Goal: Information Seeking & Learning: Learn about a topic

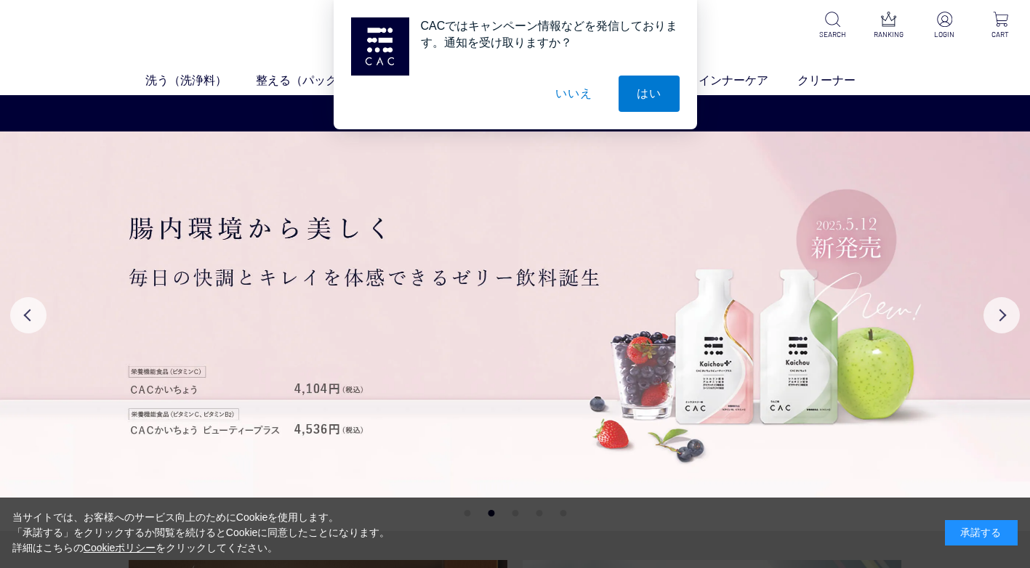
drag, startPoint x: 0, startPoint y: 0, endPoint x: 561, endPoint y: 96, distance: 569.4
click at [561, 96] on button "いいえ" at bounding box center [573, 94] width 73 height 36
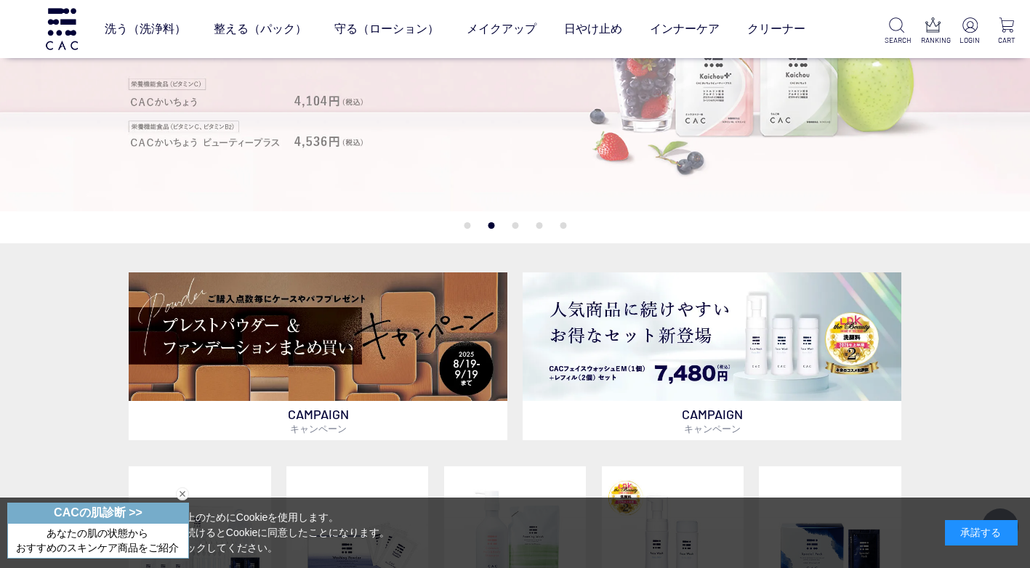
scroll to position [218, 0]
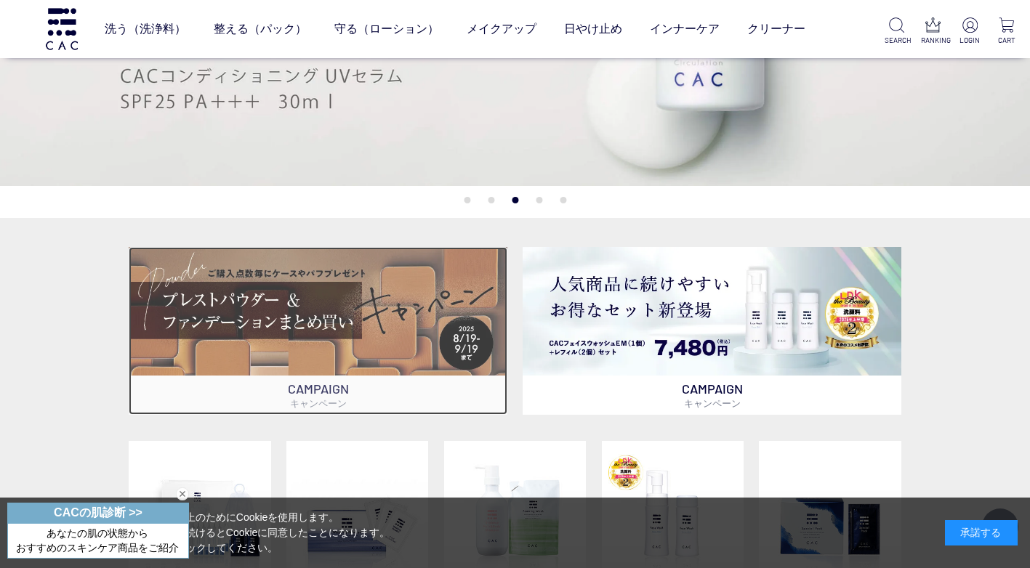
click at [392, 318] on img at bounding box center [318, 311] width 379 height 129
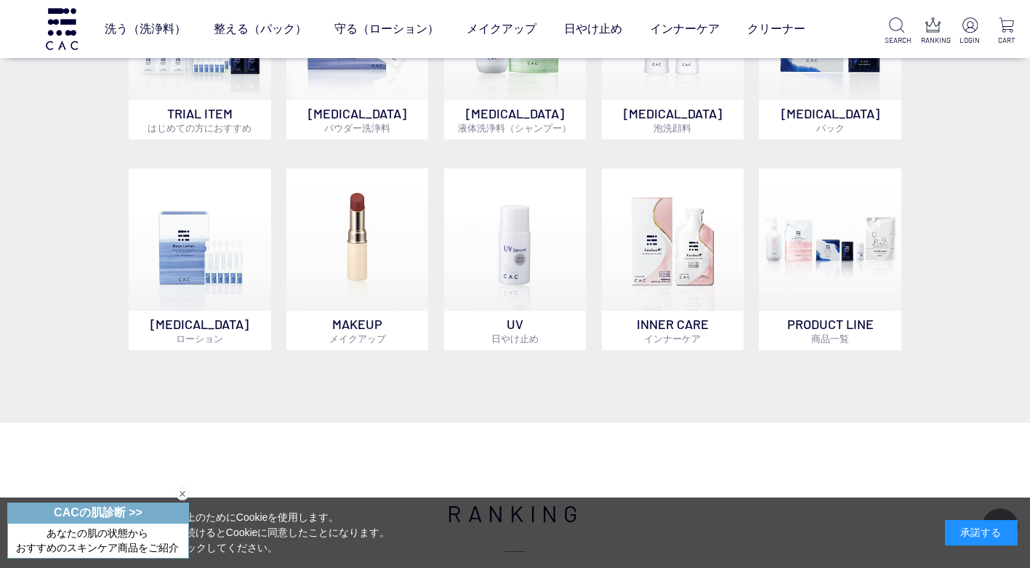
scroll to position [727, 0]
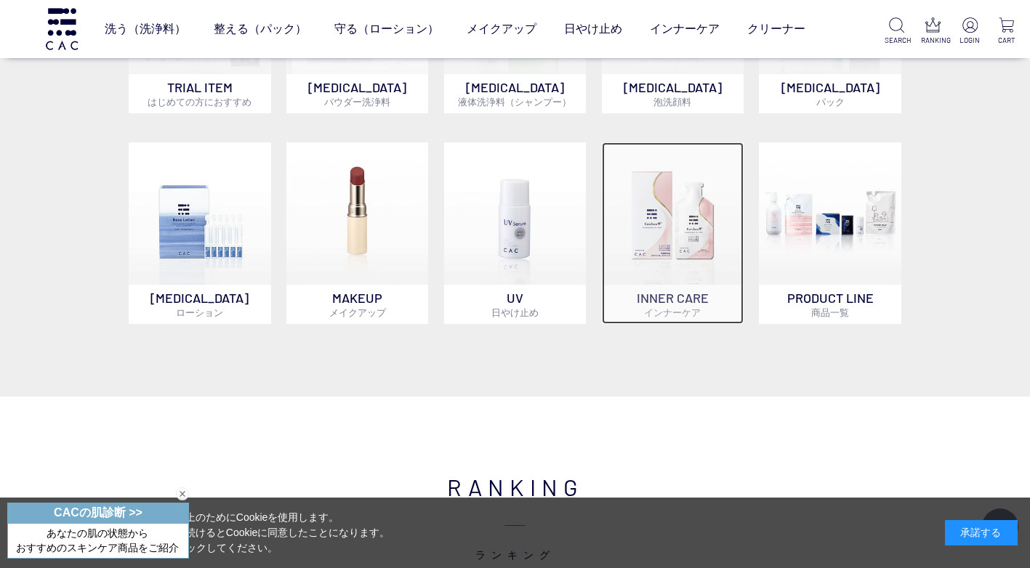
click at [668, 252] on img at bounding box center [673, 213] width 142 height 142
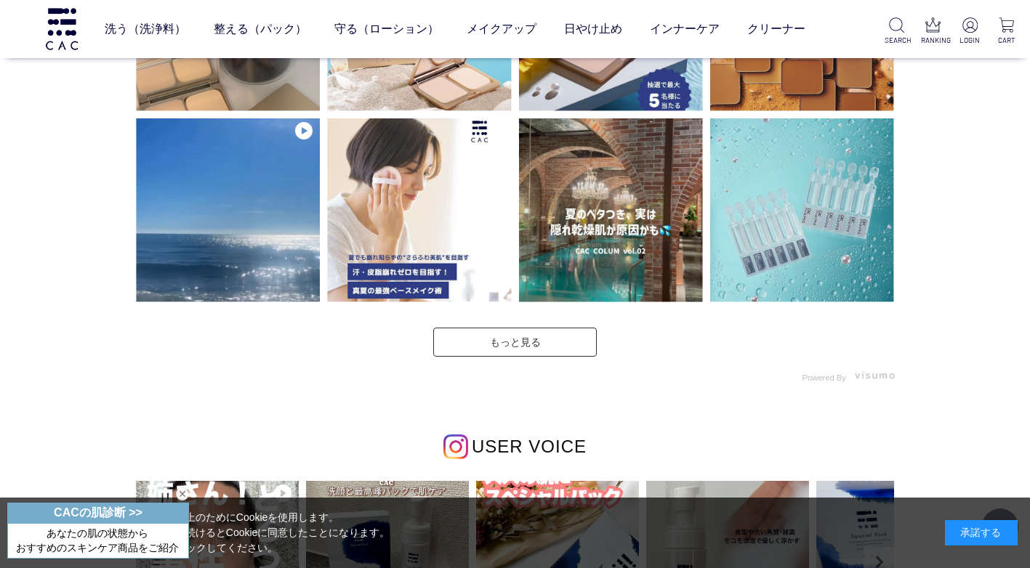
scroll to position [3562, 0]
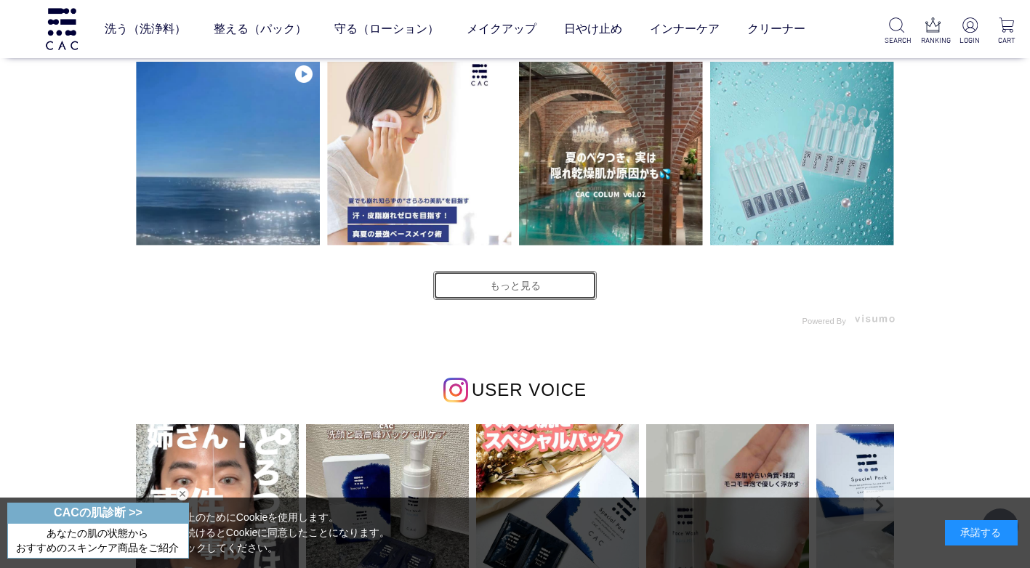
click at [531, 293] on link "もっと見る" at bounding box center [515, 285] width 164 height 29
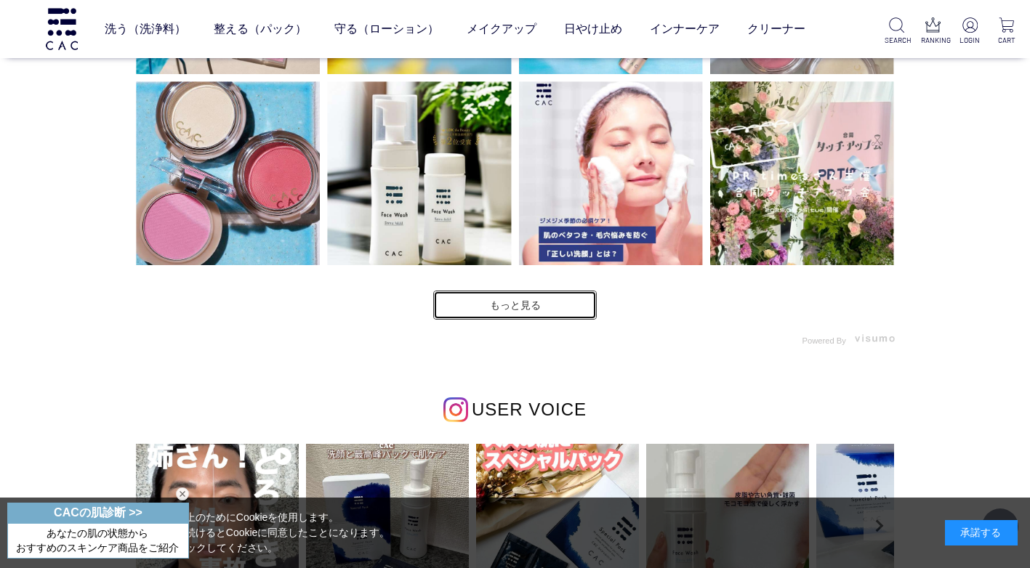
scroll to position [3926, 0]
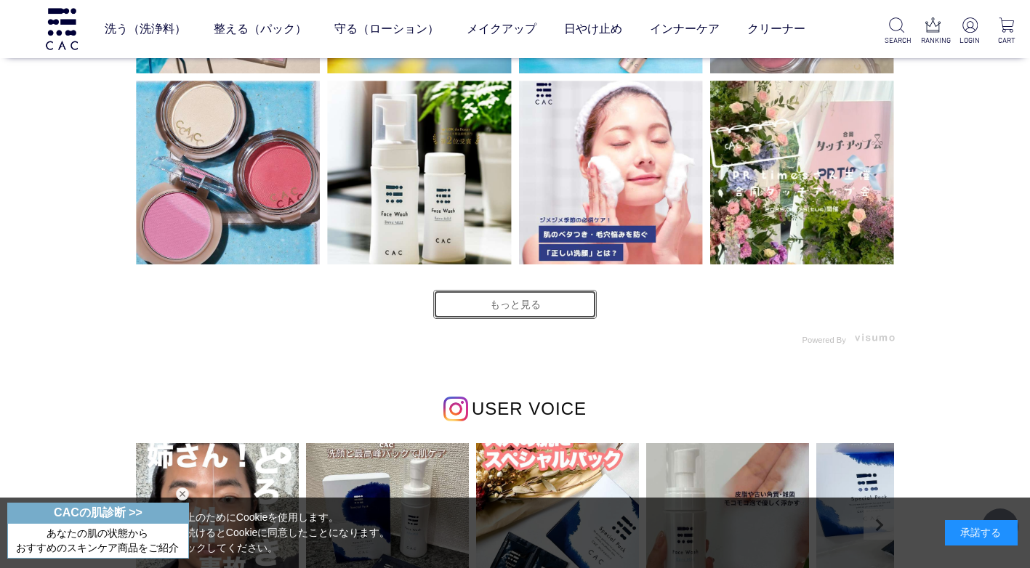
click at [540, 309] on link "もっと見る" at bounding box center [515, 304] width 164 height 29
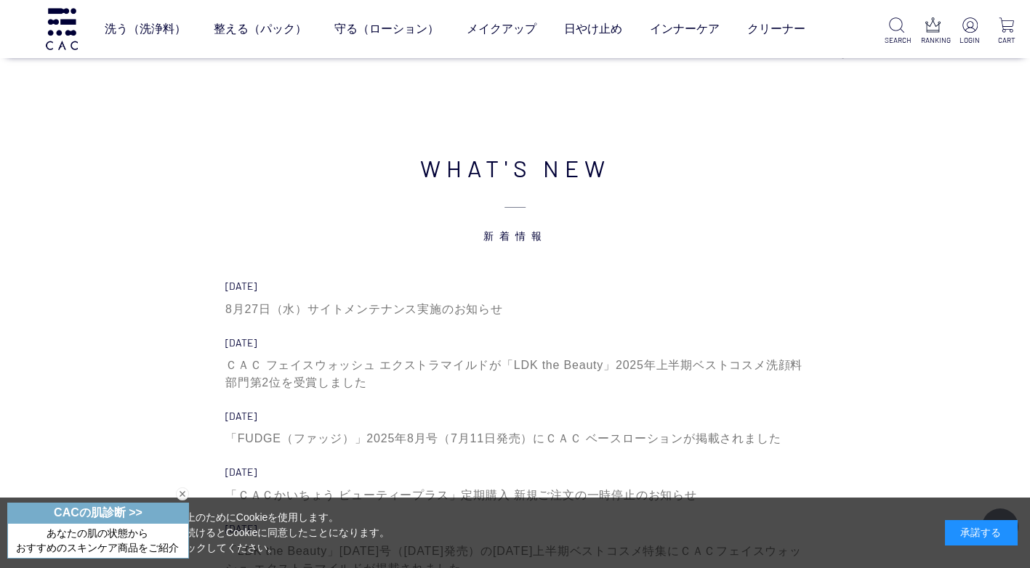
scroll to position [5089, 0]
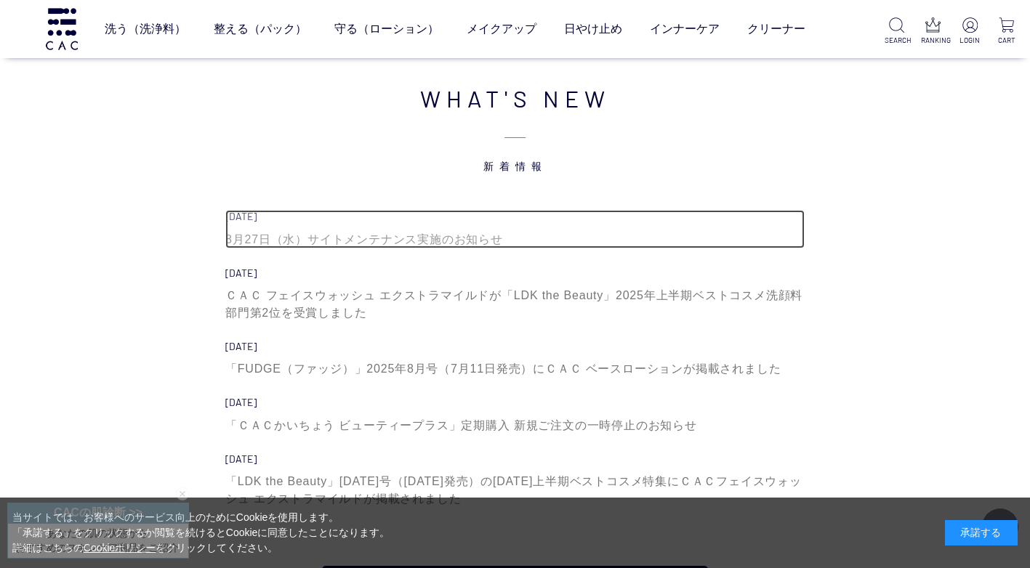
click at [427, 238] on div "8月27日（水）サイトメンテナンス実施のお知らせ" at bounding box center [514, 239] width 579 height 17
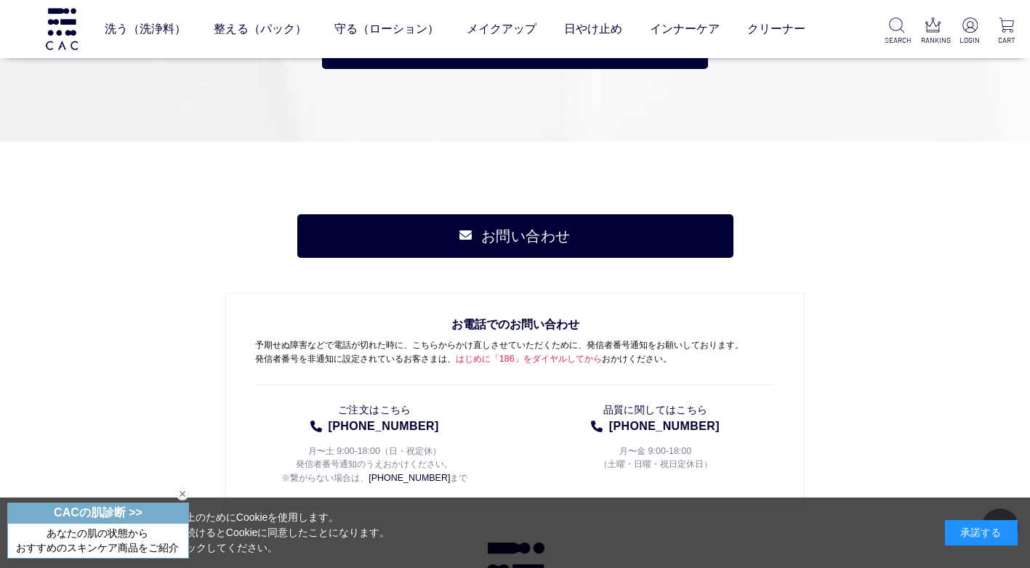
scroll to position [7270, 0]
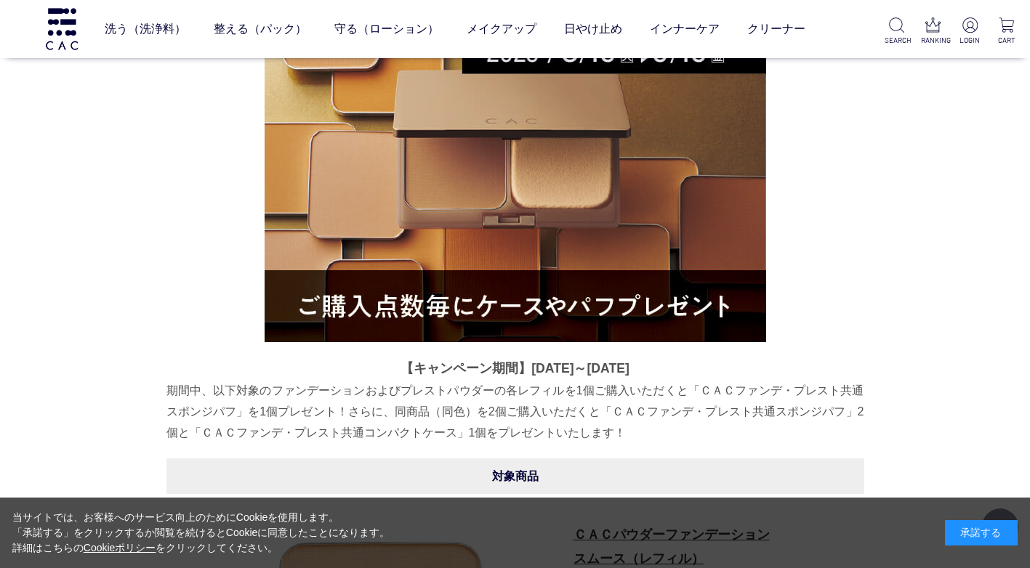
scroll to position [355, 0]
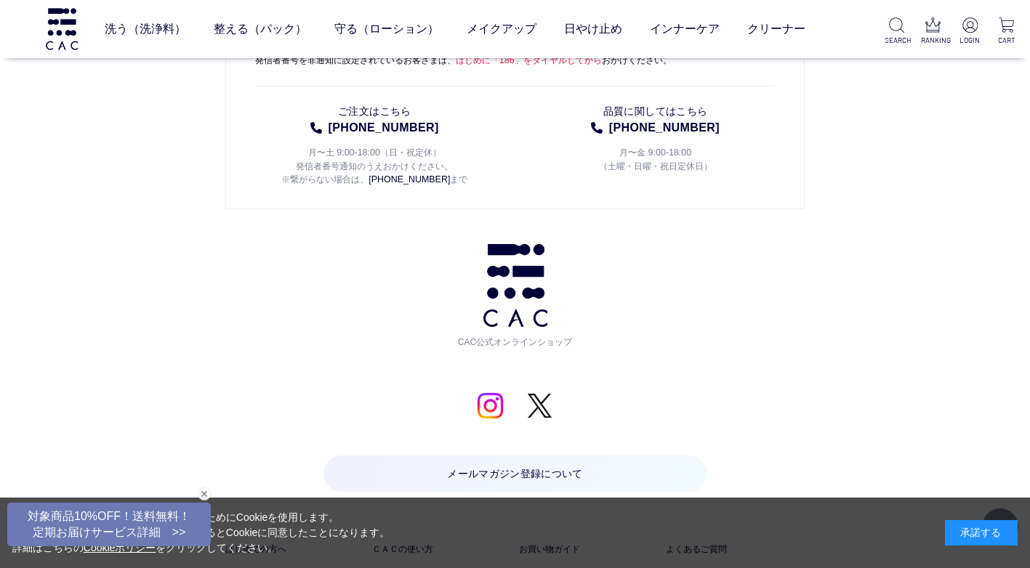
scroll to position [1454, 0]
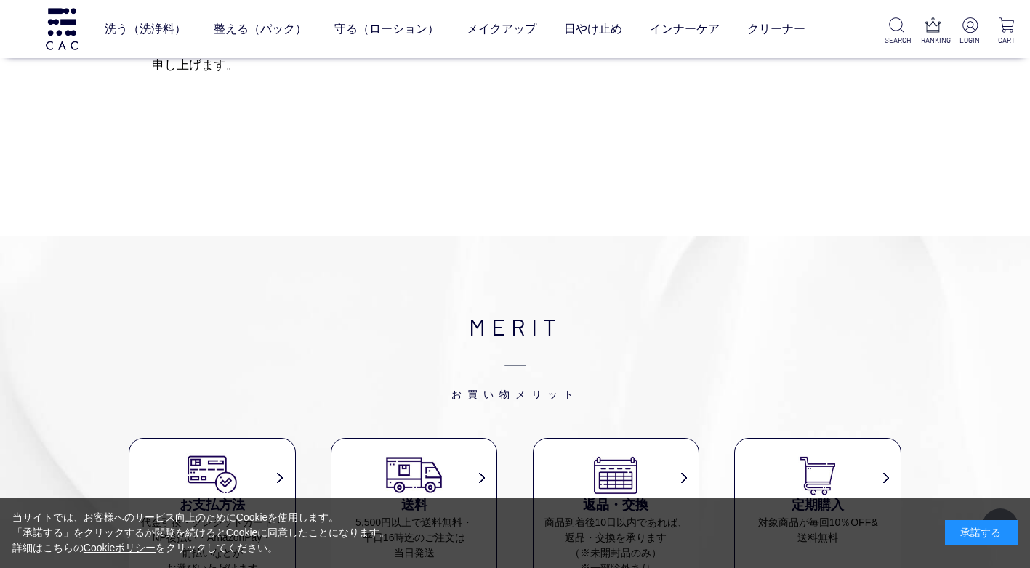
scroll to position [218, 0]
